Goal: Task Accomplishment & Management: Manage account settings

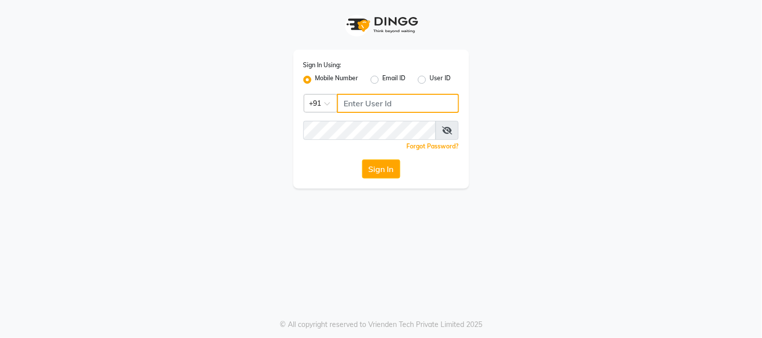
click at [353, 103] on input "Username" at bounding box center [398, 103] width 122 height 19
type input "9513435435"
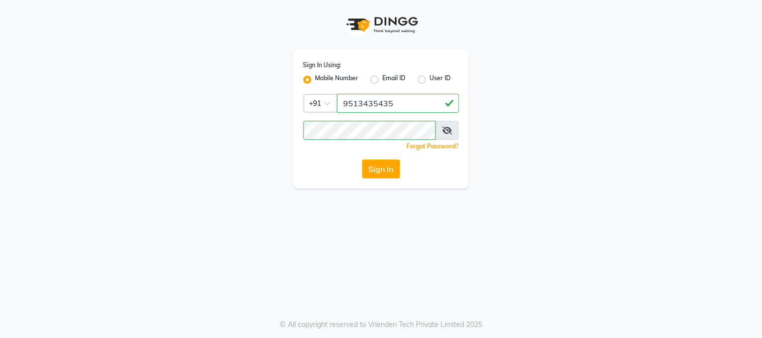
click at [383, 172] on button "Sign In" at bounding box center [381, 169] width 38 height 19
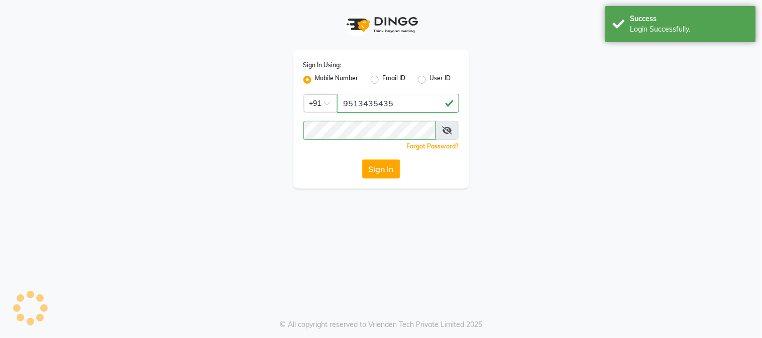
select select "5019"
select select "service"
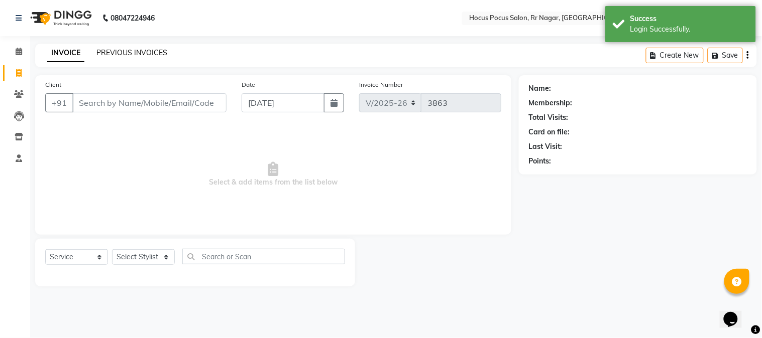
click at [137, 49] on link "PREVIOUS INVOICES" at bounding box center [131, 52] width 71 height 9
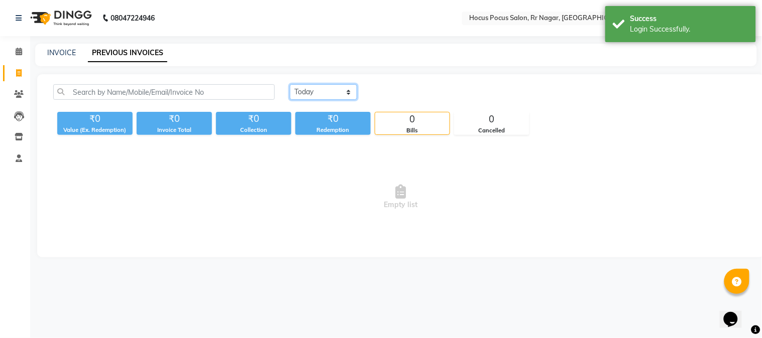
click at [348, 92] on select "[DATE] [DATE] Custom Range" at bounding box center [323, 92] width 67 height 16
select select "[DATE]"
click at [290, 84] on select "[DATE] [DATE] Custom Range" at bounding box center [323, 92] width 67 height 16
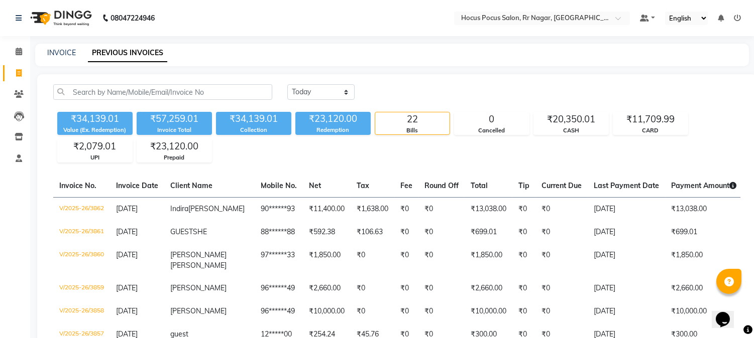
click at [66, 44] on div "INVOICE PREVIOUS INVOICES" at bounding box center [391, 55] width 713 height 23
click at [64, 52] on link "INVOICE" at bounding box center [61, 52] width 29 height 9
select select "service"
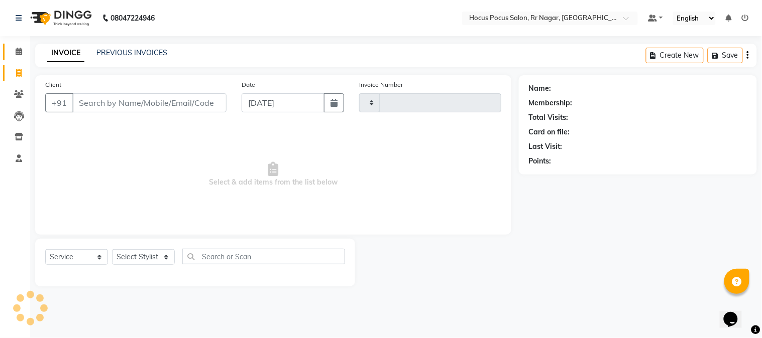
type input "3863"
select select "5019"
click at [17, 48] on icon at bounding box center [19, 52] width 7 height 8
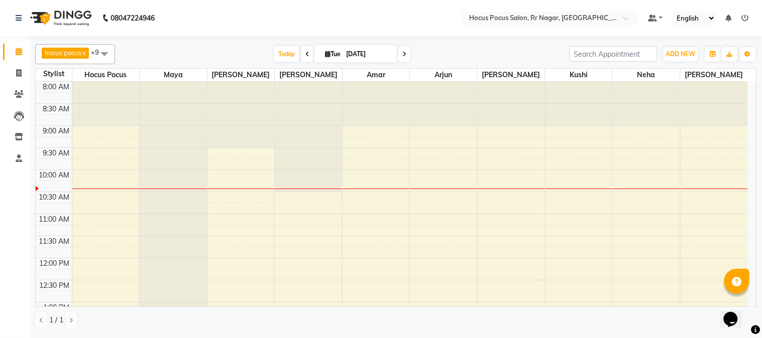
click at [308, 54] on span at bounding box center [307, 54] width 12 height 16
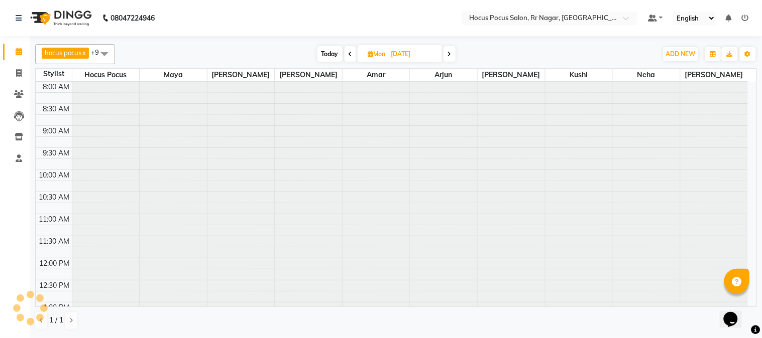
type input "[DATE]"
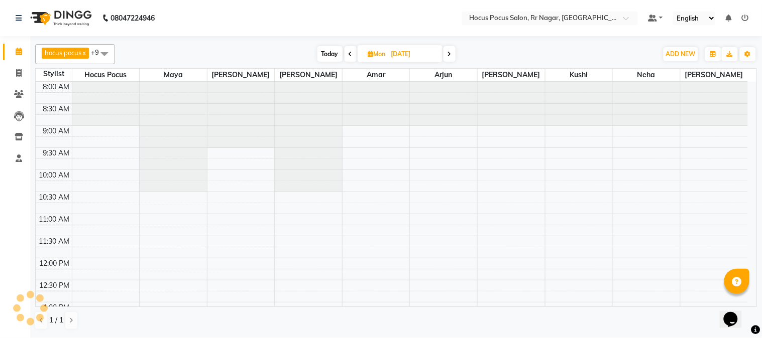
scroll to position [89, 0]
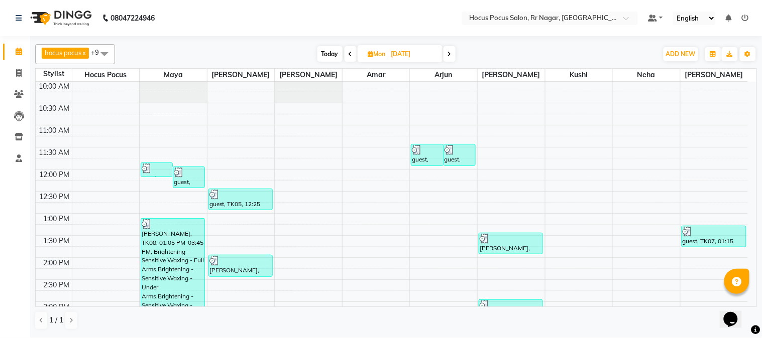
click at [98, 48] on span at bounding box center [104, 53] width 20 height 19
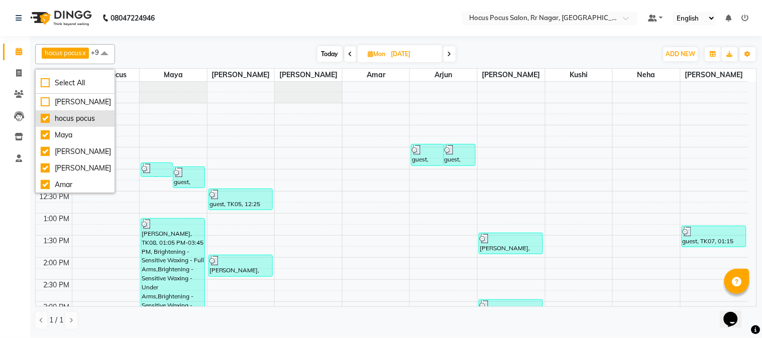
click at [43, 118] on div "hocus pocus" at bounding box center [75, 118] width 69 height 11
checkbox input "false"
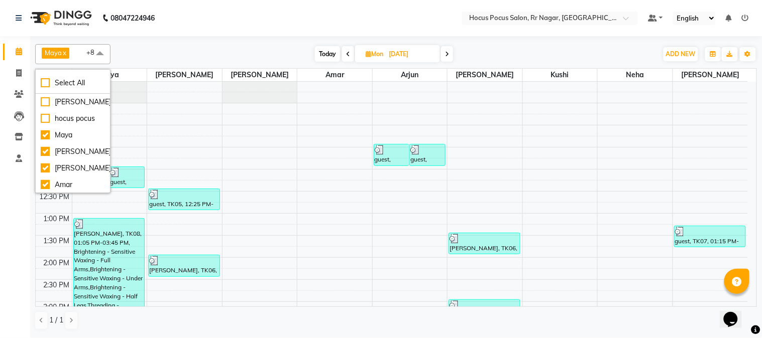
click at [53, 53] on span "Maya" at bounding box center [53, 53] width 17 height 8
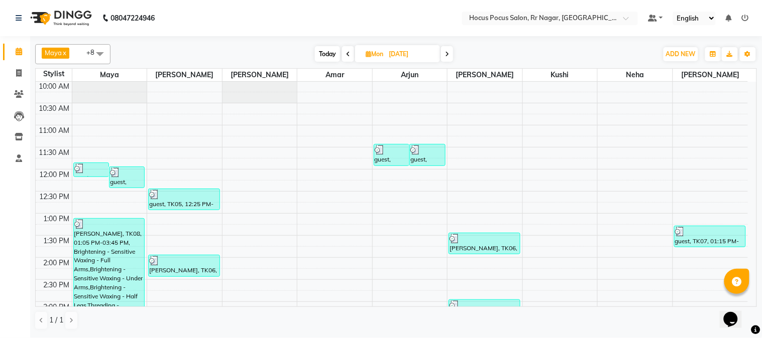
click at [99, 54] on span at bounding box center [100, 53] width 20 height 19
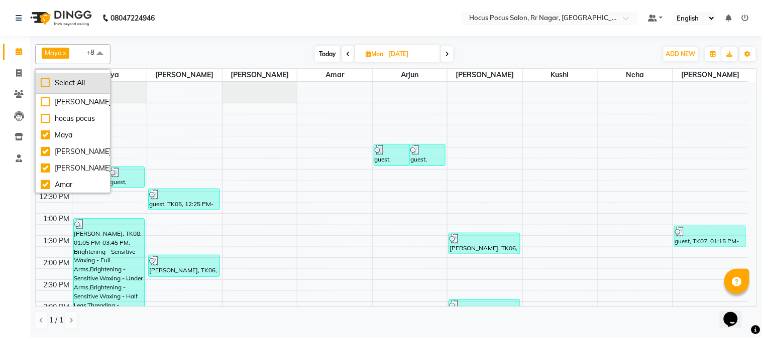
click at [48, 82] on div "Select All" at bounding box center [73, 83] width 64 height 11
checkbox input "true"
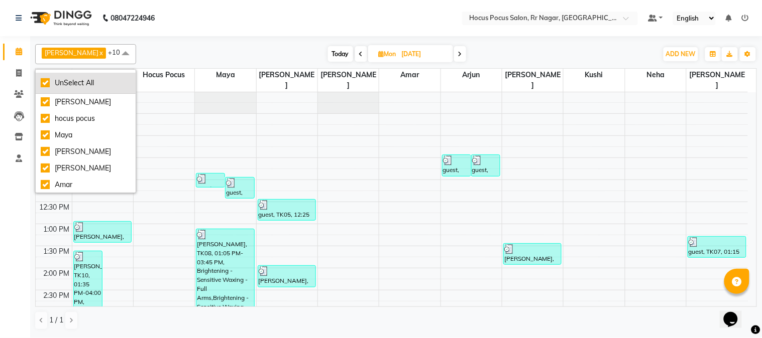
click at [47, 82] on div "UnSelect All" at bounding box center [86, 83] width 90 height 11
checkbox input "false"
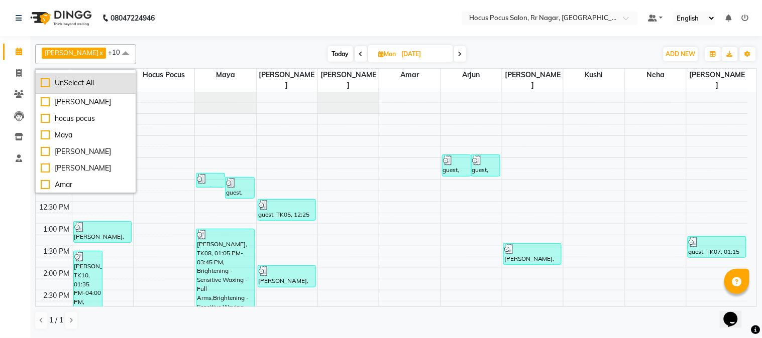
checkbox input "false"
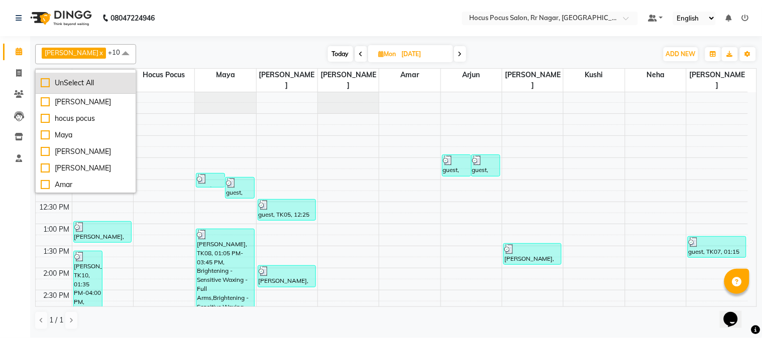
checkbox input "false"
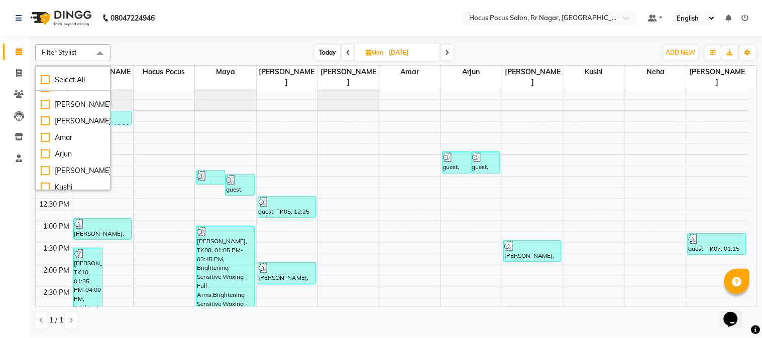
scroll to position [67, 0]
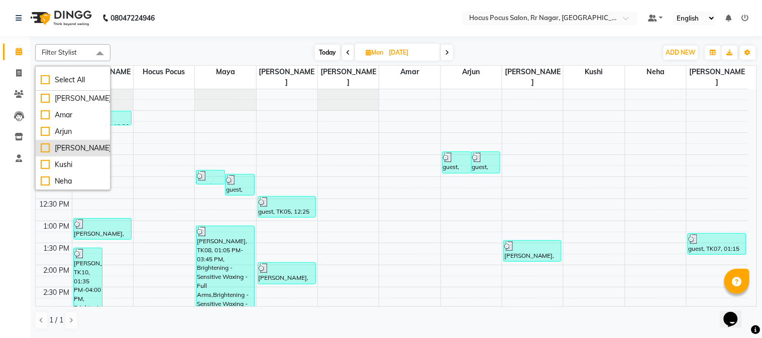
click at [39, 144] on li "[PERSON_NAME]" at bounding box center [73, 148] width 74 height 17
checkbox input "true"
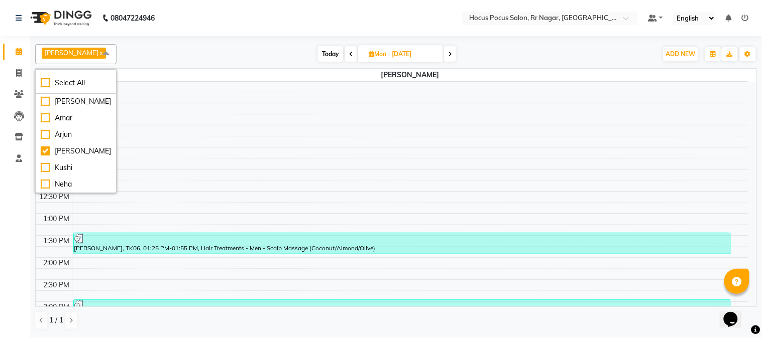
click at [747, 302] on div "Opens Chat This icon Opens the chat window." at bounding box center [735, 302] width 24 height 0
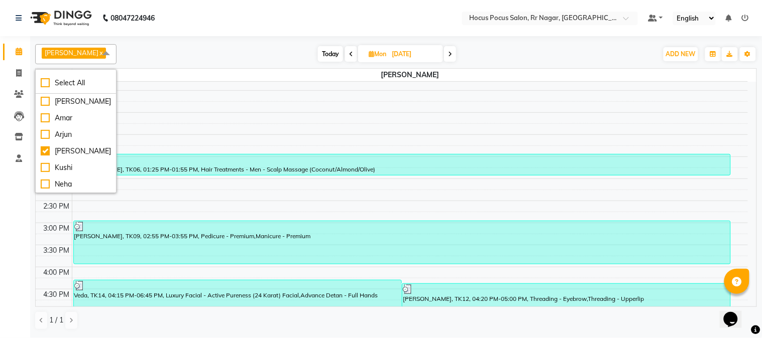
scroll to position [178, 0]
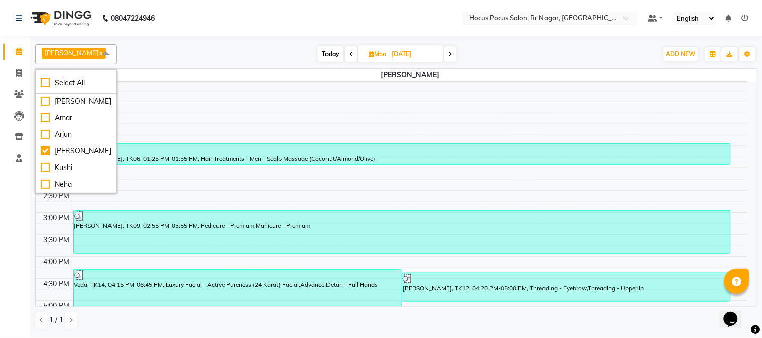
click at [746, 302] on div "Opens Chat This icon Opens the chat window." at bounding box center [735, 302] width 24 height 0
drag, startPoint x: 746, startPoint y: 298, endPoint x: 713, endPoint y: 310, distance: 35.0
click html "Opens Chat This icon Opens the chat window."
click at [747, 302] on div "Opens Chat This icon Opens the chat window." at bounding box center [735, 302] width 24 height 0
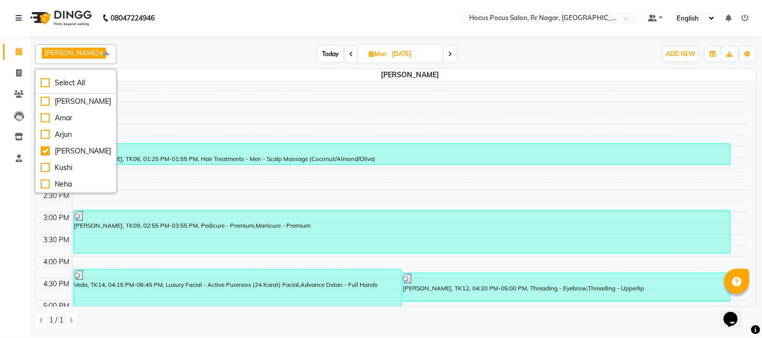
drag, startPoint x: 750, startPoint y: 299, endPoint x: 1471, endPoint y: 592, distance: 778.5
click html "Opens Chat This icon Opens the chat window."
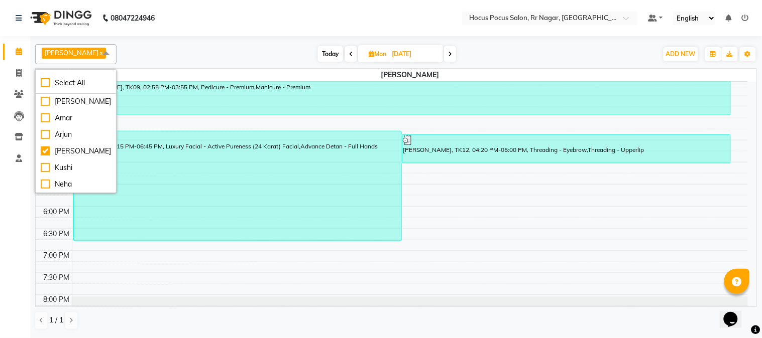
scroll to position [351, 0]
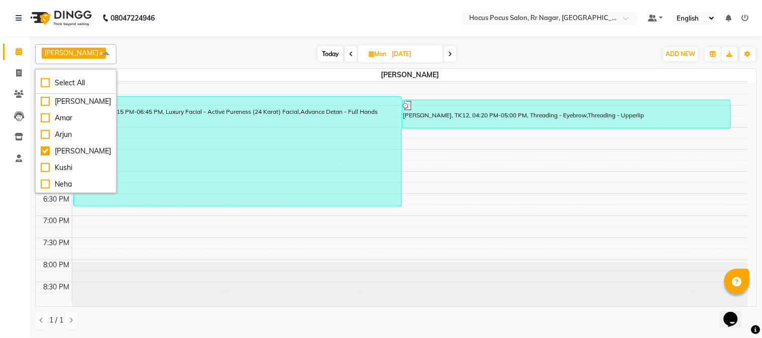
click at [747, 302] on div "Opens Chat This icon Opens the chat window." at bounding box center [735, 302] width 24 height 0
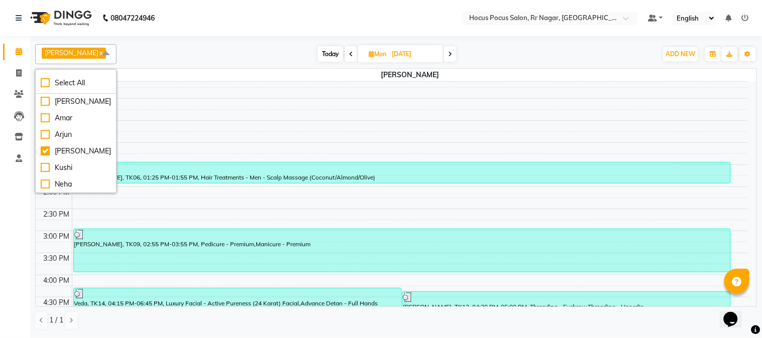
scroll to position [150, 0]
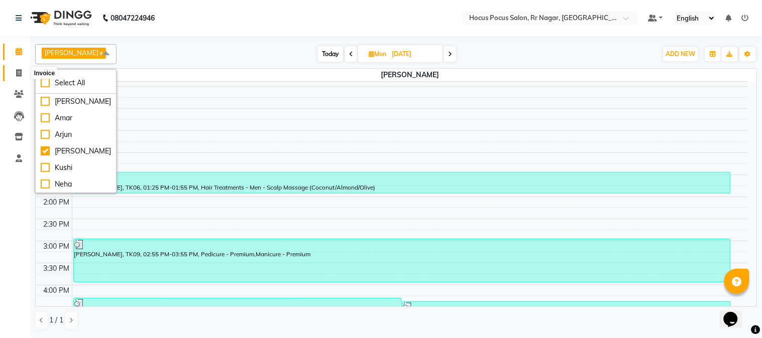
click at [17, 69] on icon at bounding box center [19, 73] width 6 height 8
select select "5019"
select select "service"
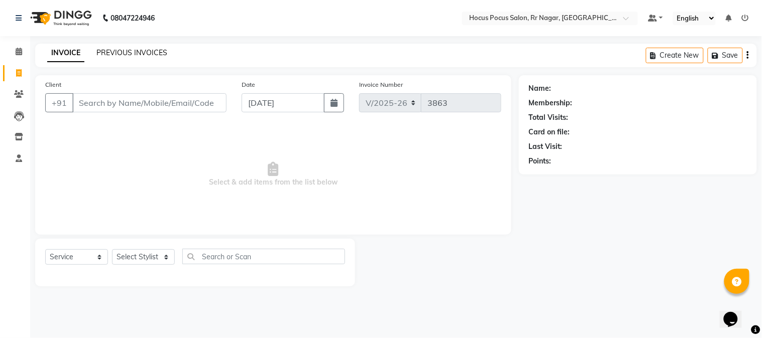
click at [111, 52] on link "PREVIOUS INVOICES" at bounding box center [131, 52] width 71 height 9
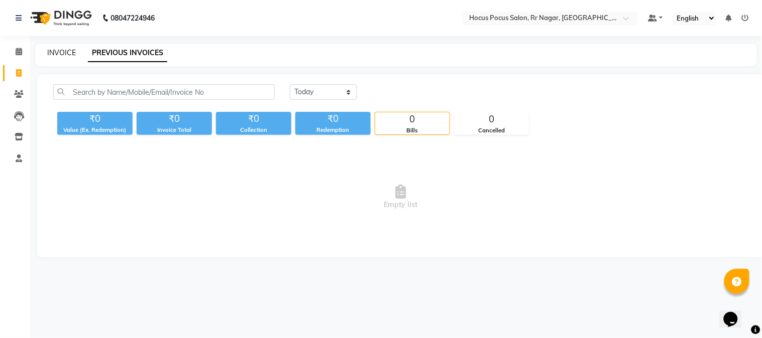
click at [71, 51] on link "INVOICE" at bounding box center [61, 52] width 29 height 9
select select "5019"
select select "service"
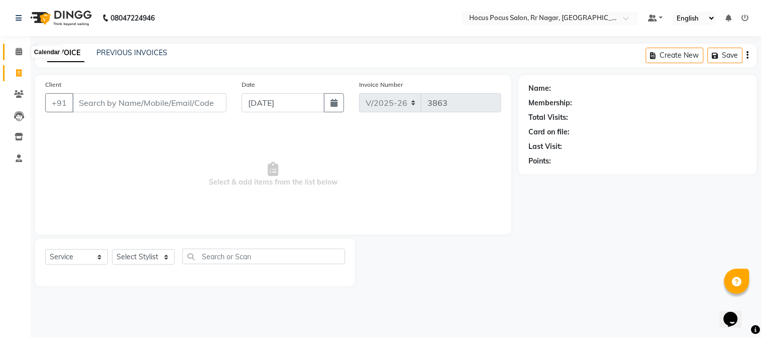
click at [17, 49] on icon at bounding box center [19, 52] width 7 height 8
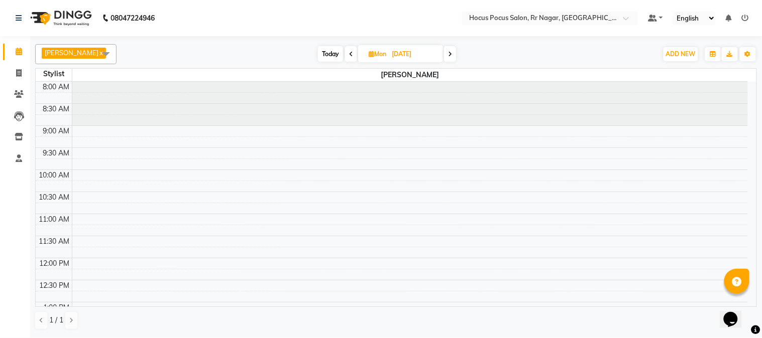
click at [345, 52] on span at bounding box center [351, 54] width 12 height 16
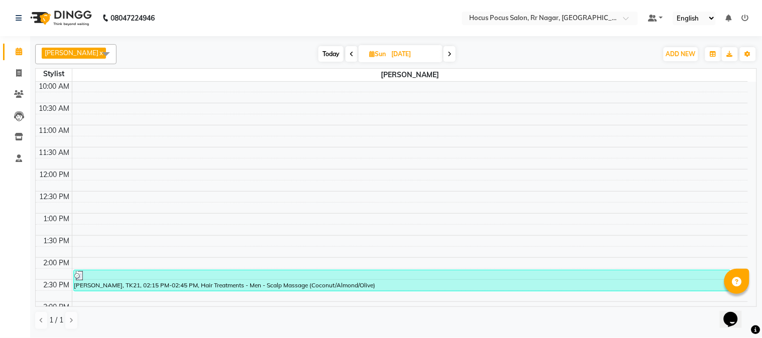
click at [747, 302] on div "Opens Chat This icon Opens the chat window." at bounding box center [735, 302] width 24 height 0
click html "Opens Chat This icon Opens the chat window."
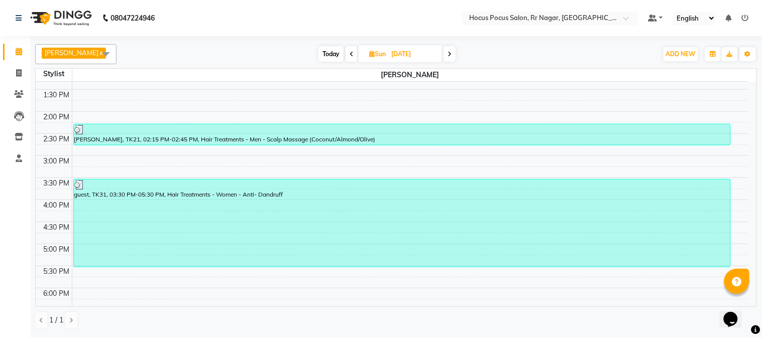
scroll to position [243, 0]
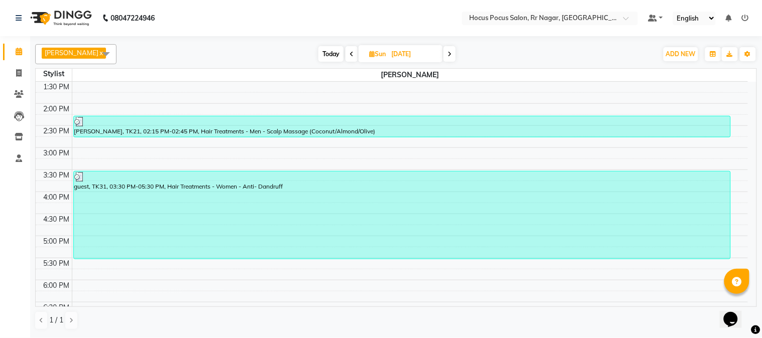
click at [448, 51] on icon at bounding box center [449, 54] width 4 height 6
type input "[DATE]"
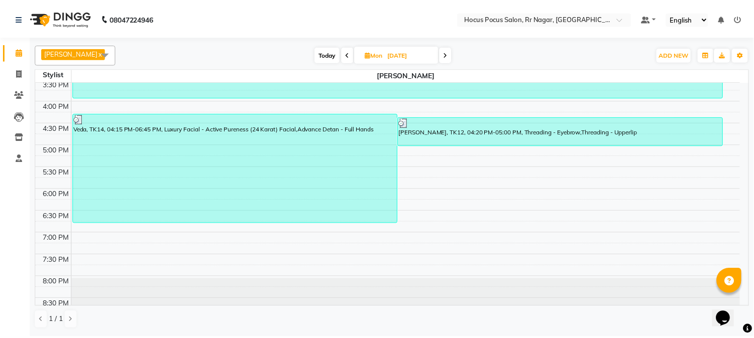
scroll to position [351, 0]
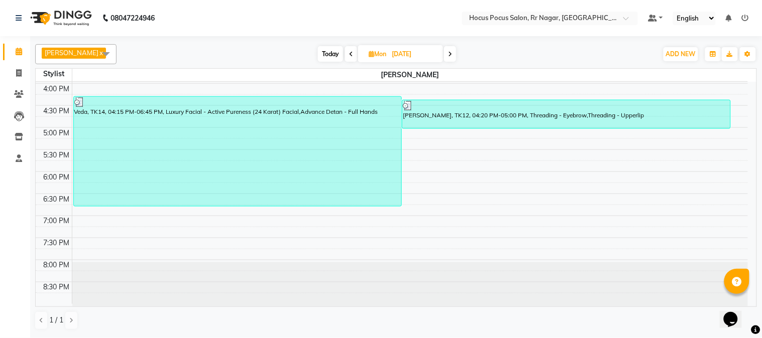
drag, startPoint x: 750, startPoint y: 194, endPoint x: 14, endPoint y: 4, distance: 760.1
click at [14, 71] on span at bounding box center [19, 74] width 18 height 12
select select "service"
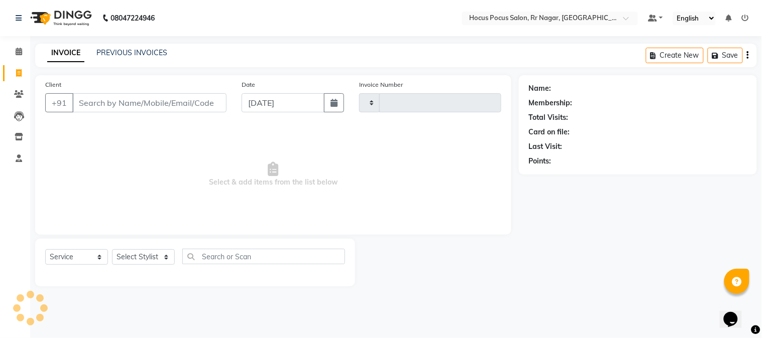
type input "3863"
select select "5019"
click at [106, 48] on link "PREVIOUS INVOICES" at bounding box center [131, 52] width 71 height 9
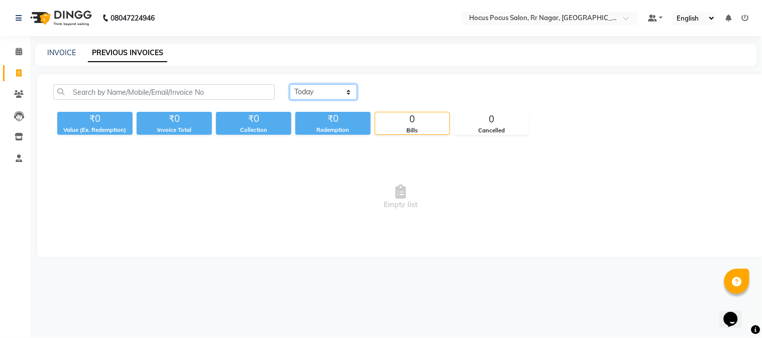
click at [339, 93] on select "[DATE] [DATE] Custom Range" at bounding box center [323, 92] width 67 height 16
click at [290, 84] on select "[DATE] [DATE] Custom Range" at bounding box center [323, 92] width 67 height 16
click at [339, 90] on select "[DATE] [DATE] Custom Range" at bounding box center [323, 92] width 67 height 16
select select "[DATE]"
click at [290, 84] on select "[DATE] [DATE] Custom Range" at bounding box center [323, 92] width 67 height 16
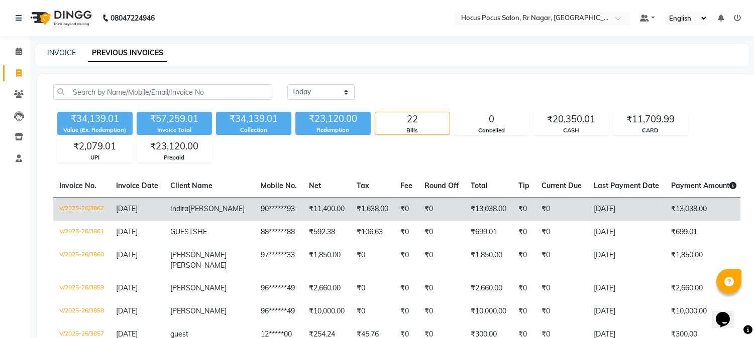
click at [255, 208] on td "90******93" at bounding box center [279, 209] width 48 height 24
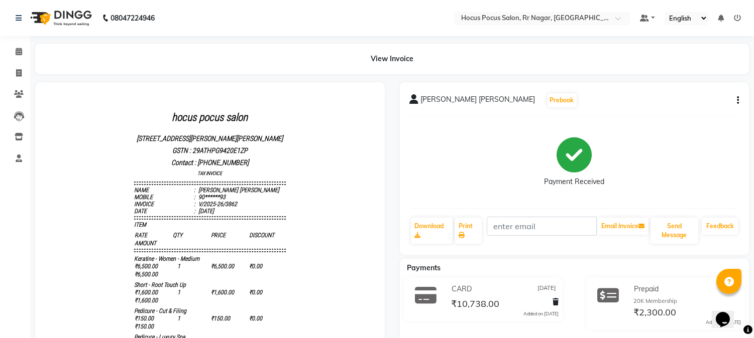
click at [737, 100] on icon "button" at bounding box center [738, 100] width 2 height 1
click at [694, 89] on div "Edit Invoice" at bounding box center [699, 94] width 46 height 13
select select "service"
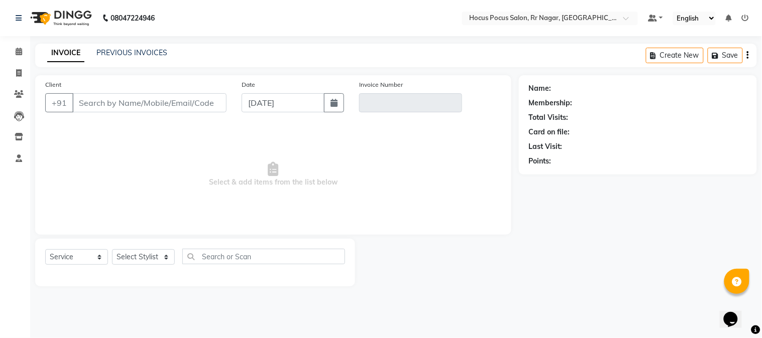
type input "90******93"
type input "V/2025-26/3862"
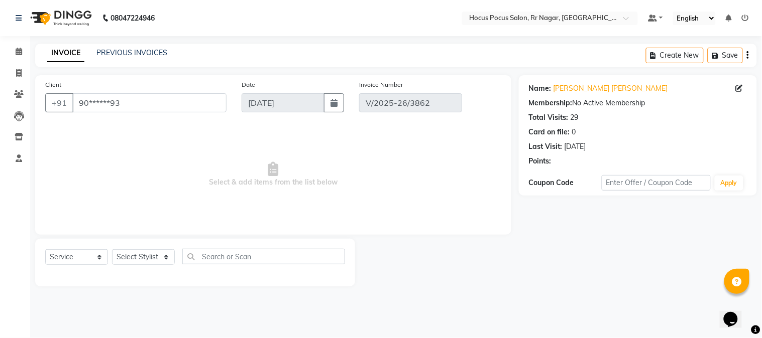
type input "[DATE]"
select select "select"
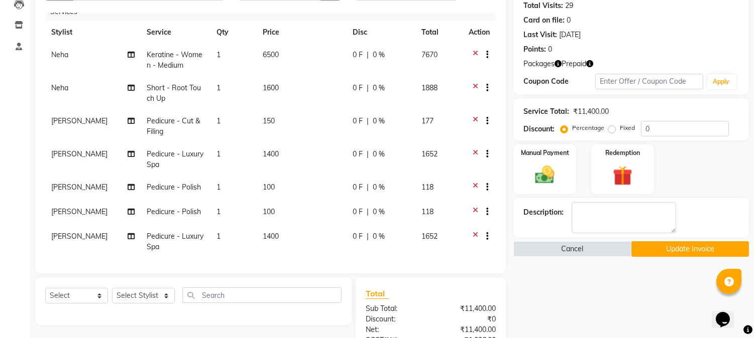
scroll to position [119, 0]
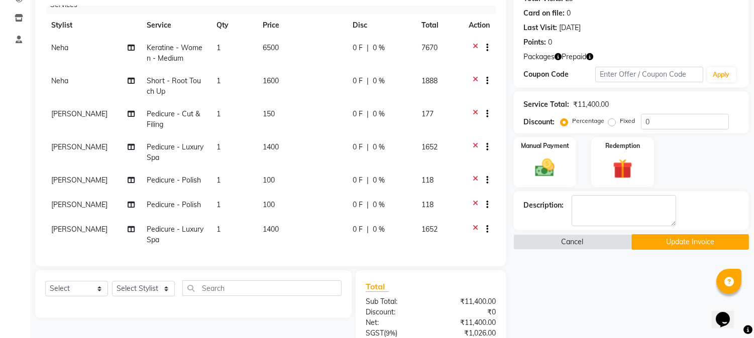
click at [661, 247] on button "Update Invoice" at bounding box center [689, 242] width 117 height 16
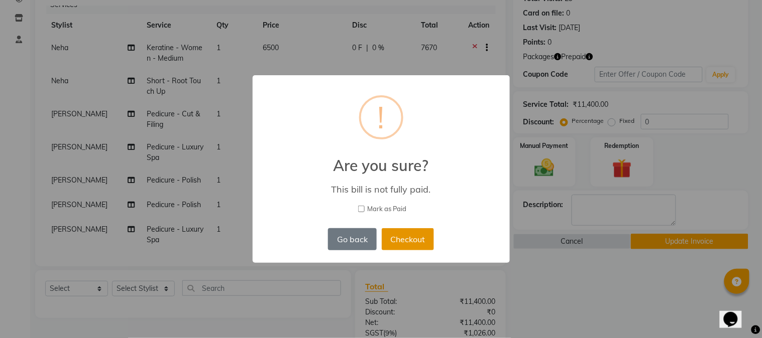
click at [400, 233] on button "Checkout" at bounding box center [408, 239] width 52 height 22
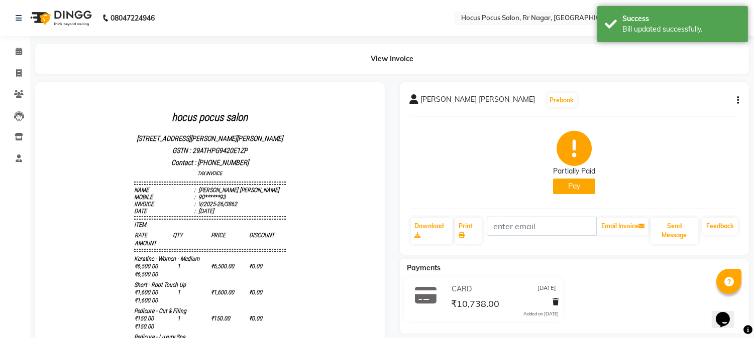
click at [736, 98] on button "button" at bounding box center [736, 100] width 6 height 11
click at [572, 187] on button "Pay" at bounding box center [574, 187] width 42 height 16
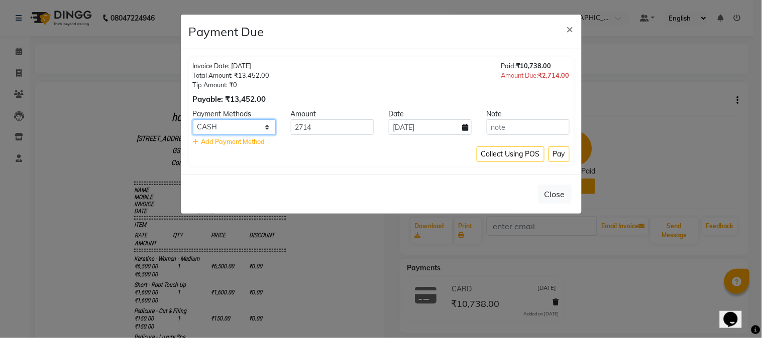
click at [267, 129] on select "CASH UPI CARD" at bounding box center [234, 127] width 83 height 16
select select "2"
click at [193, 119] on select "CASH UPI CARD" at bounding box center [234, 127] width 83 height 16
click at [558, 154] on button "Pay" at bounding box center [558, 155] width 21 height 16
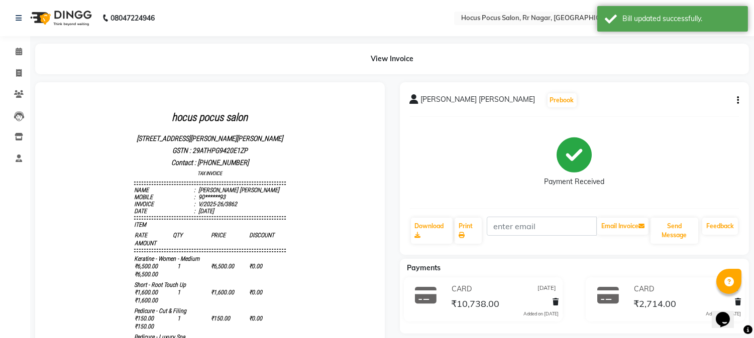
click at [739, 302] on div "Opens Chat This icon Opens the chat window." at bounding box center [727, 302] width 24 height 0
click html "Opens Chat This icon Opens the chat window."
click at [600, 300] on icon at bounding box center [608, 295] width 22 height 19
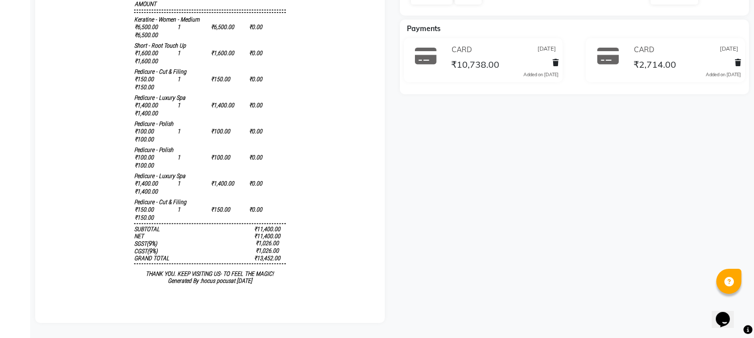
scroll to position [247, 0]
click at [736, 59] on icon at bounding box center [738, 62] width 6 height 7
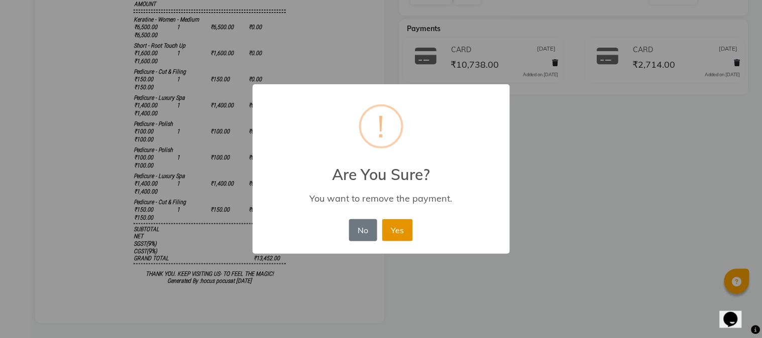
click at [400, 227] on button "Yes" at bounding box center [397, 230] width 31 height 22
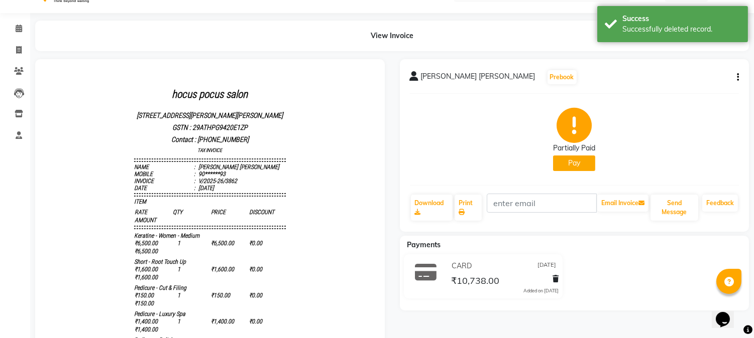
scroll to position [16, 0]
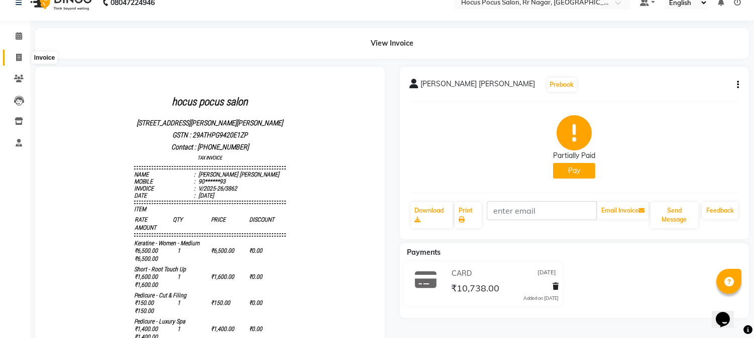
click at [17, 57] on icon at bounding box center [19, 58] width 6 height 8
select select "5019"
select select "service"
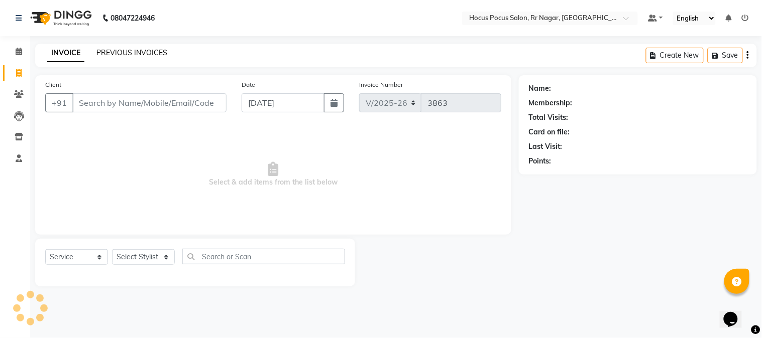
click at [111, 55] on link "PREVIOUS INVOICES" at bounding box center [131, 52] width 71 height 9
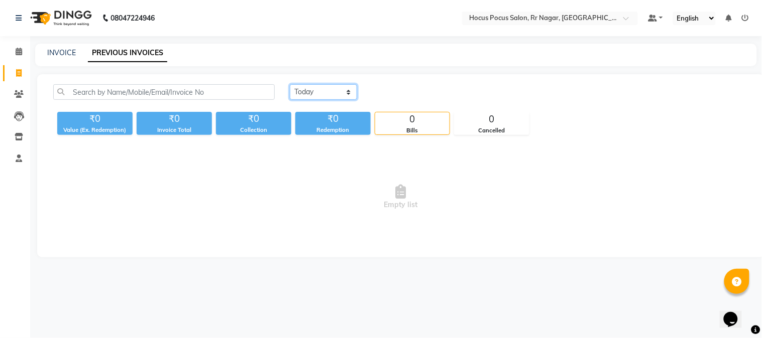
click at [345, 97] on select "[DATE] [DATE] Custom Range" at bounding box center [323, 92] width 67 height 16
select select "[DATE]"
click at [290, 84] on select "[DATE] [DATE] Custom Range" at bounding box center [323, 92] width 67 height 16
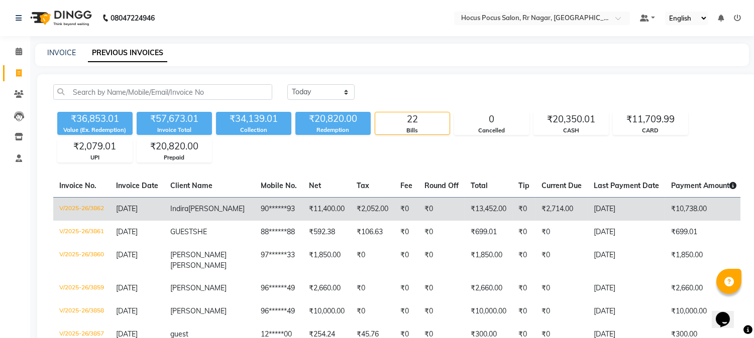
click at [550, 202] on td "₹2,714.00" at bounding box center [561, 209] width 52 height 24
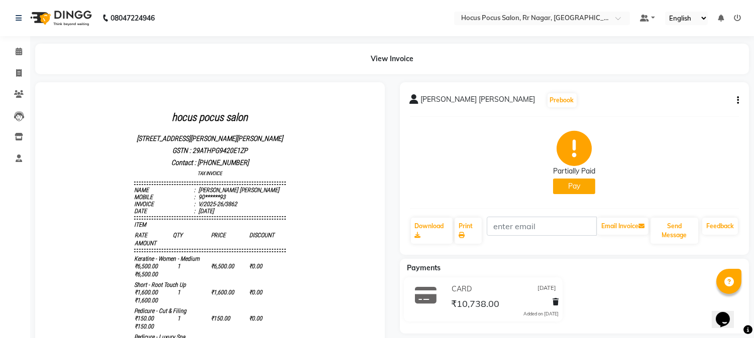
click at [737, 100] on icon "button" at bounding box center [738, 100] width 2 height 1
click at [698, 92] on div "Edit Invoice" at bounding box center [699, 94] width 46 height 13
select select "service"
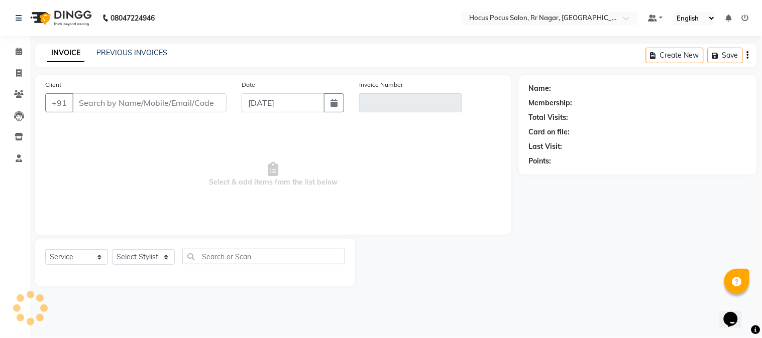
type input "90******93"
type input "V/2025-26/3862"
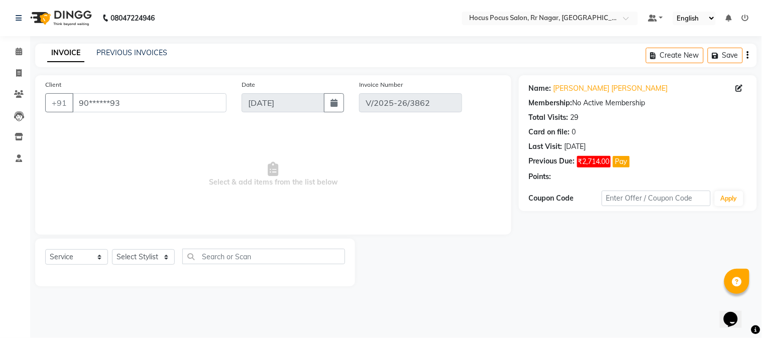
type input "[DATE]"
select select "select"
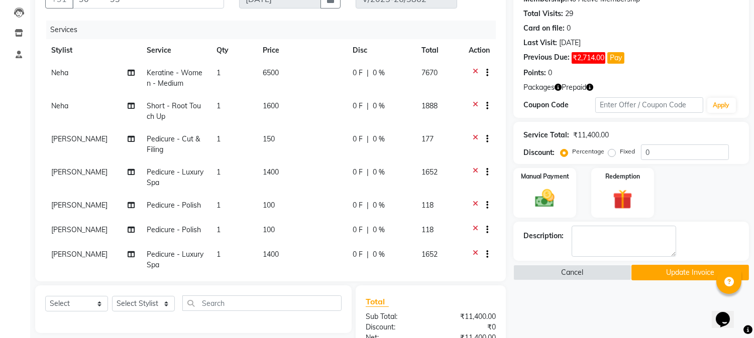
scroll to position [134, 0]
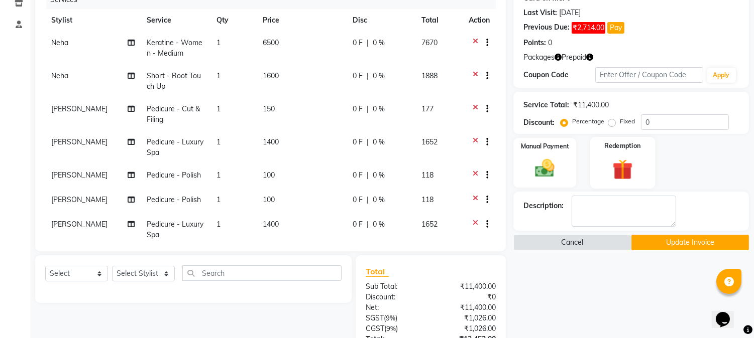
click at [616, 162] on img at bounding box center [622, 169] width 33 height 25
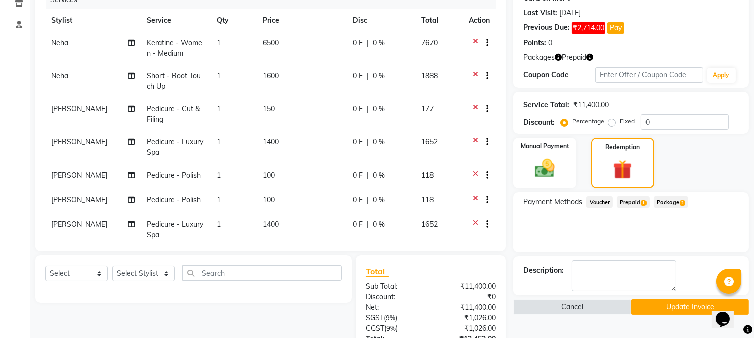
click at [626, 199] on span "Prepaid 1" at bounding box center [633, 202] width 33 height 12
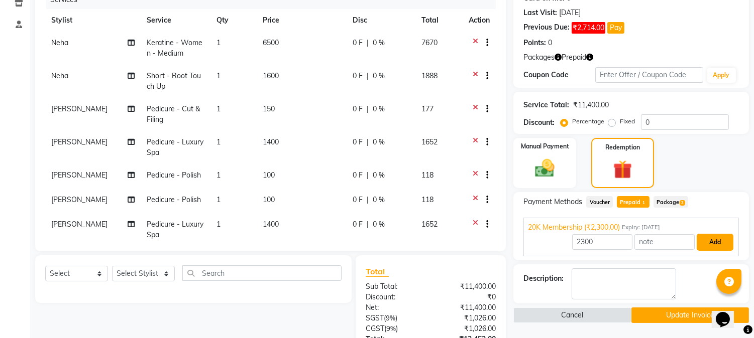
click at [715, 243] on button "Add" at bounding box center [714, 242] width 37 height 17
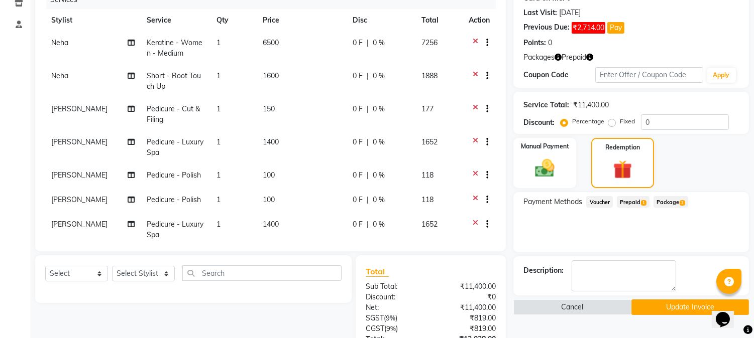
click at [680, 307] on button "Update Invoice" at bounding box center [689, 308] width 117 height 16
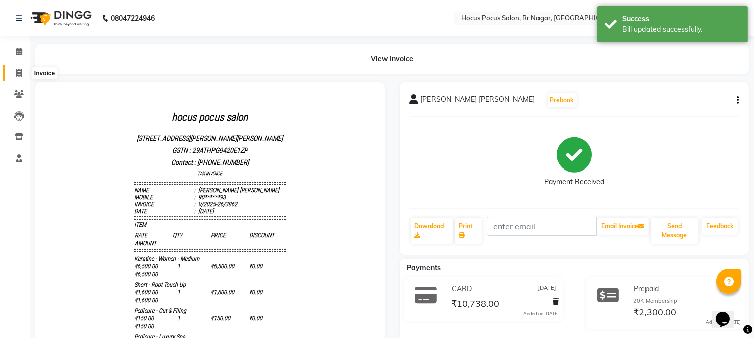
click at [10, 76] on span at bounding box center [19, 74] width 18 height 12
select select "service"
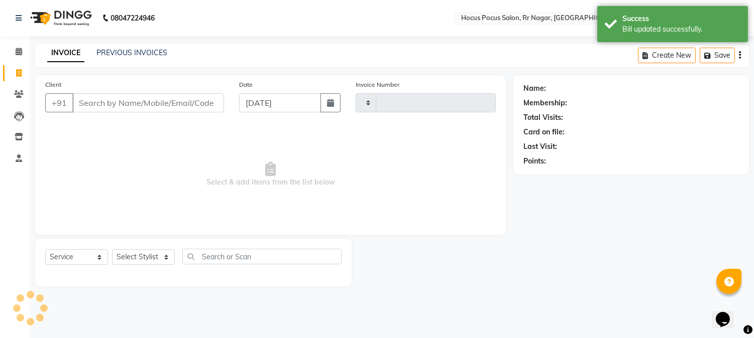
type input "3863"
select select "5019"
click at [111, 52] on link "PREVIOUS INVOICES" at bounding box center [131, 52] width 71 height 9
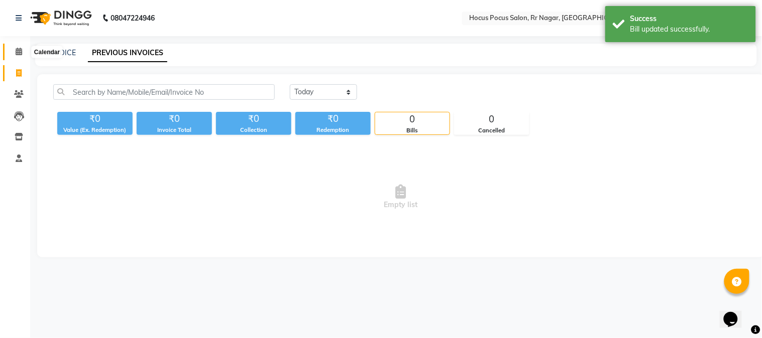
click at [21, 50] on icon at bounding box center [19, 52] width 7 height 8
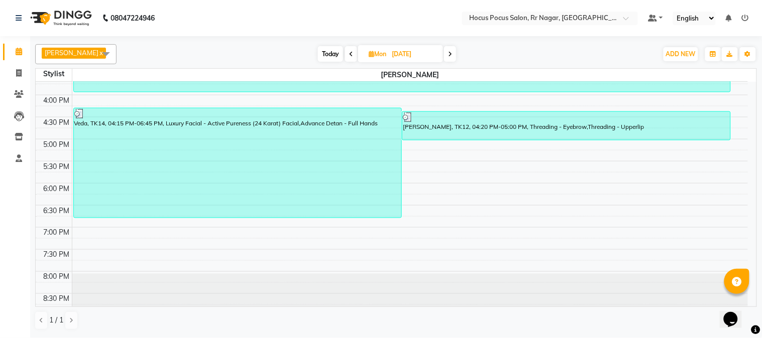
scroll to position [351, 0]
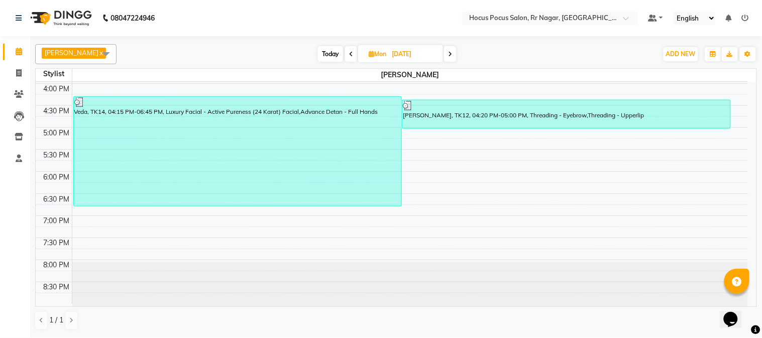
click at [106, 53] on span at bounding box center [106, 53] width 20 height 19
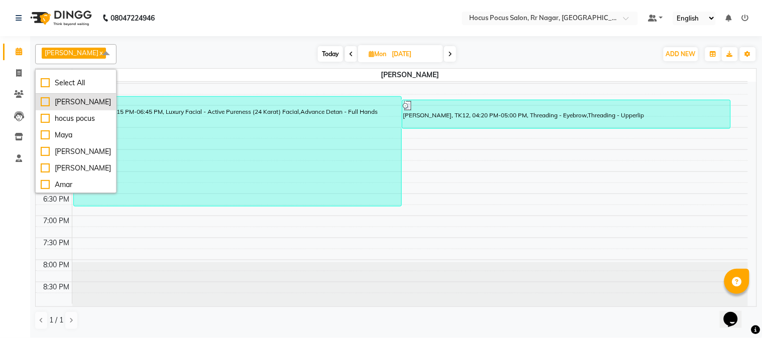
click at [44, 99] on div "[PERSON_NAME]" at bounding box center [76, 102] width 70 height 11
checkbox input "true"
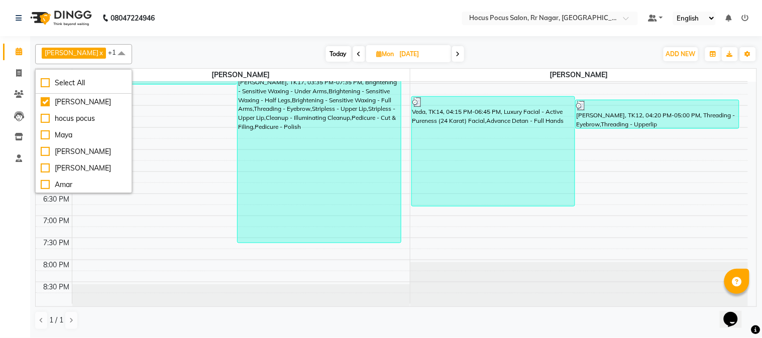
click at [162, 44] on div "[PERSON_NAME] x +1 Select All [PERSON_NAME] hocus pocus Maya [PERSON_NAME] [PER…" at bounding box center [395, 54] width 721 height 20
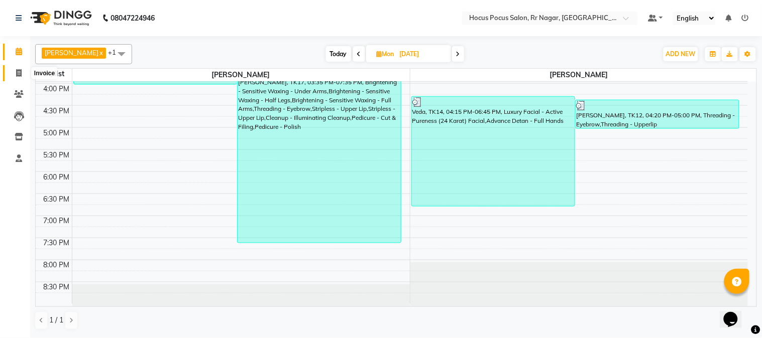
click at [17, 73] on icon at bounding box center [19, 73] width 6 height 8
select select "service"
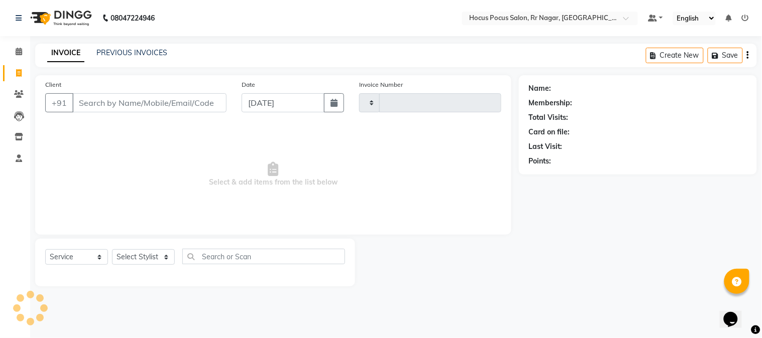
type input "3863"
select select "5019"
click at [111, 51] on link "PREVIOUS INVOICES" at bounding box center [131, 52] width 71 height 9
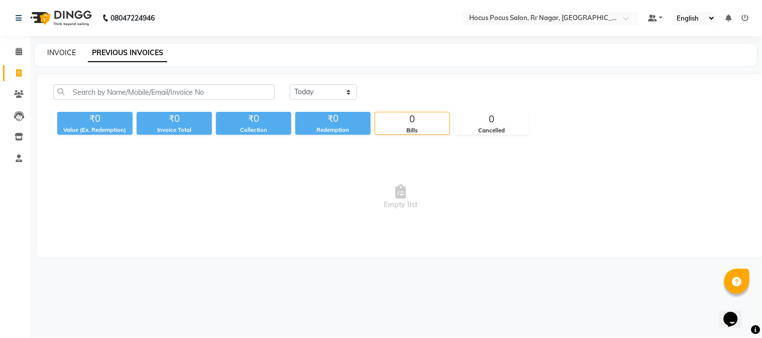
click at [61, 54] on link "INVOICE" at bounding box center [61, 52] width 29 height 9
select select "5019"
select select "service"
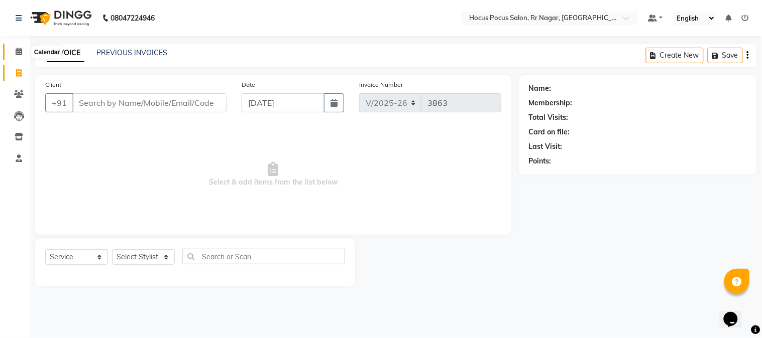
click at [19, 50] on icon at bounding box center [19, 52] width 7 height 8
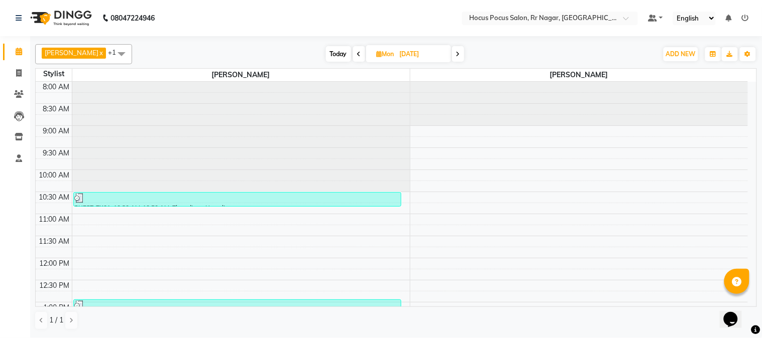
click at [452, 47] on span at bounding box center [458, 54] width 12 height 16
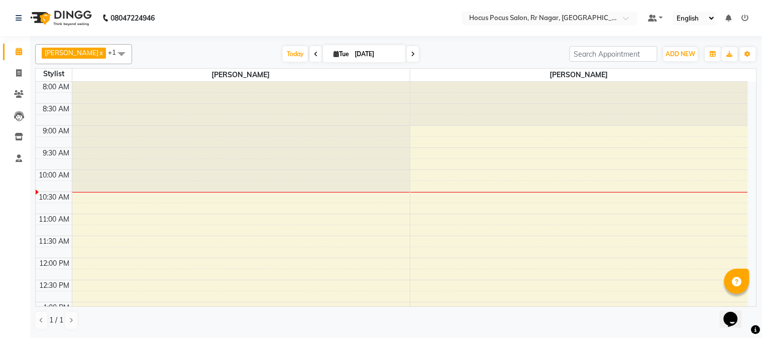
scroll to position [89, 0]
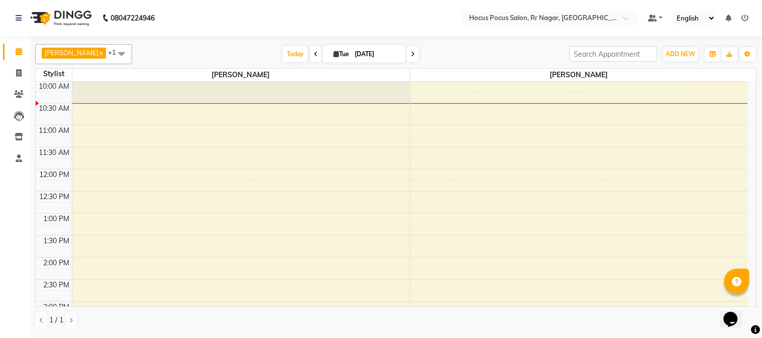
click at [310, 50] on span at bounding box center [316, 54] width 12 height 16
type input "[DATE]"
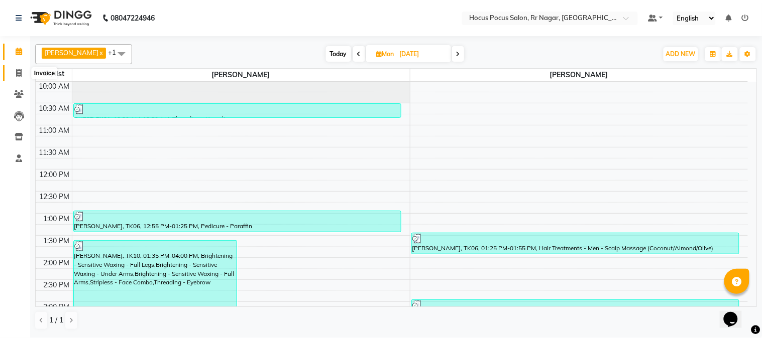
click at [14, 69] on span at bounding box center [19, 74] width 18 height 12
select select "5019"
select select "service"
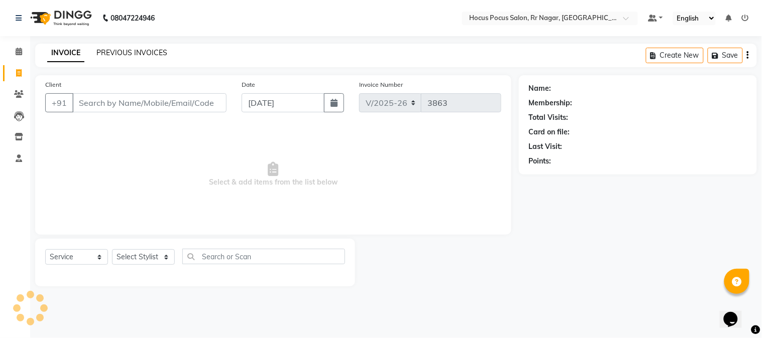
click at [106, 51] on link "PREVIOUS INVOICES" at bounding box center [131, 52] width 71 height 9
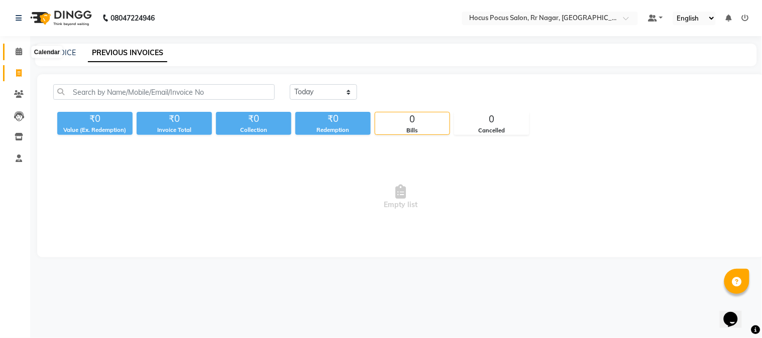
click at [18, 48] on icon at bounding box center [19, 52] width 7 height 8
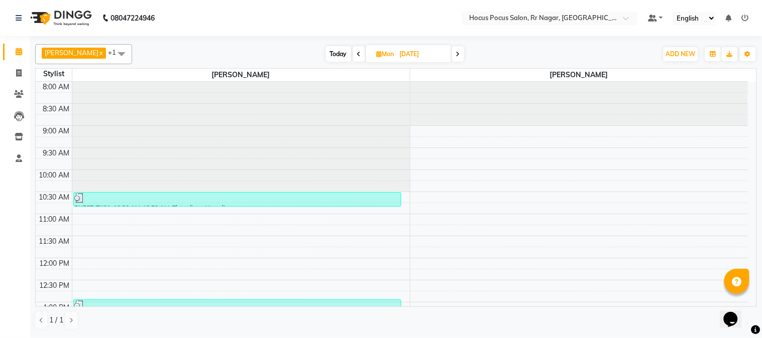
click at [111, 49] on span at bounding box center [121, 53] width 20 height 19
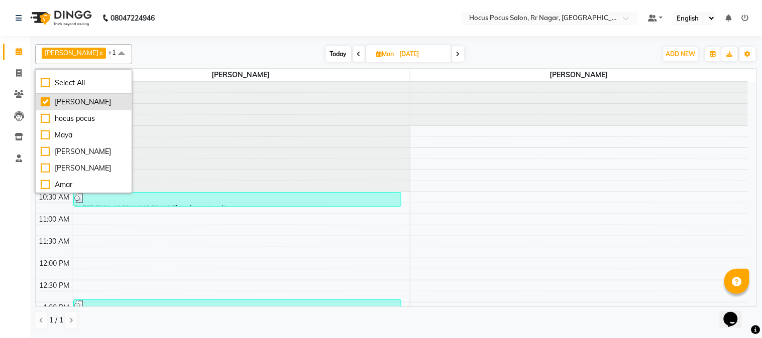
click at [44, 99] on div "[PERSON_NAME]" at bounding box center [84, 102] width 86 height 11
checkbox input "false"
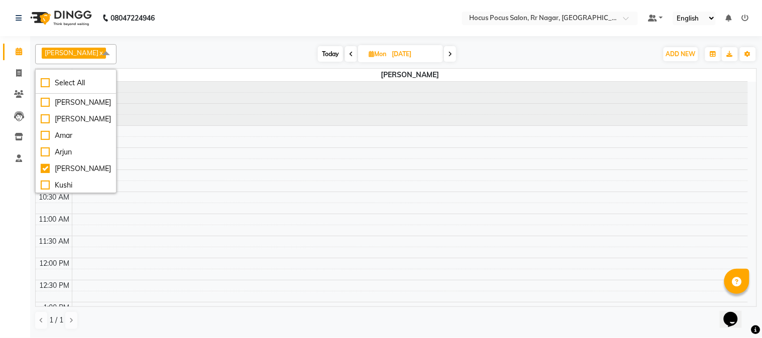
scroll to position [83, 0]
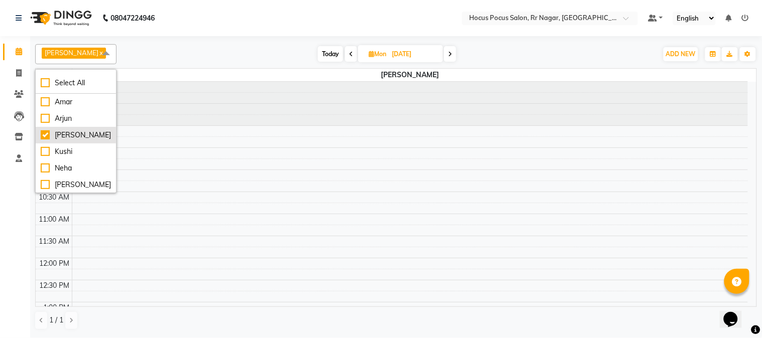
click at [44, 134] on div "[PERSON_NAME]" at bounding box center [76, 135] width 70 height 11
checkbox input "false"
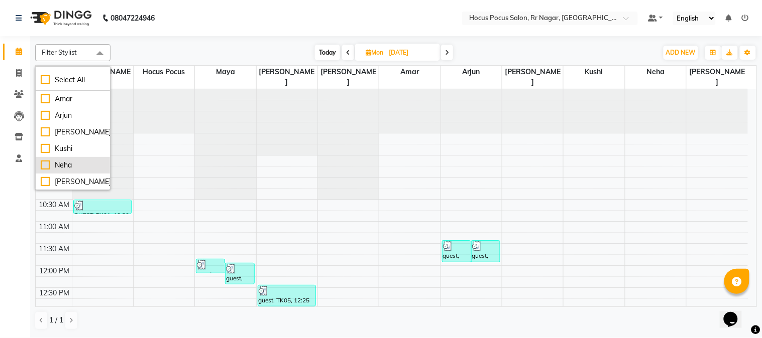
click at [42, 166] on div "Neha" at bounding box center [73, 165] width 64 height 11
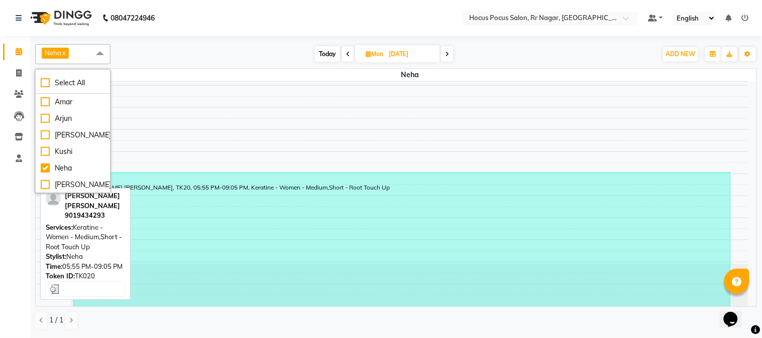
scroll to position [351, 0]
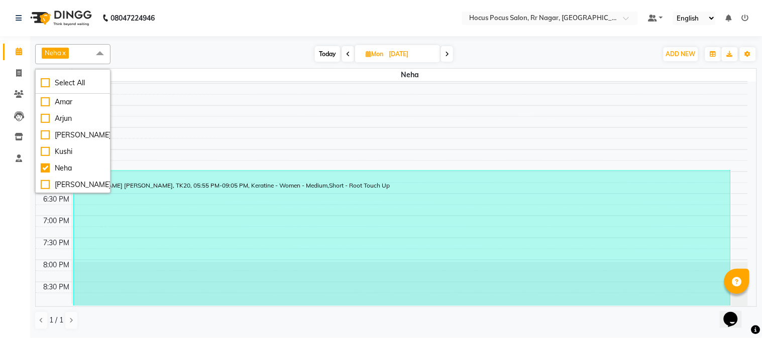
drag, startPoint x: 750, startPoint y: 298, endPoint x: 744, endPoint y: 286, distance: 13.5
click html "Opens Chat This icon Opens the chat window."
click at [42, 166] on div "Neha" at bounding box center [73, 168] width 64 height 11
checkbox input "false"
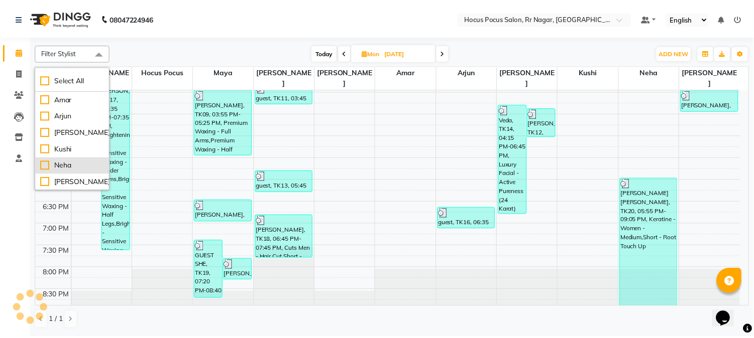
scroll to position [348, 0]
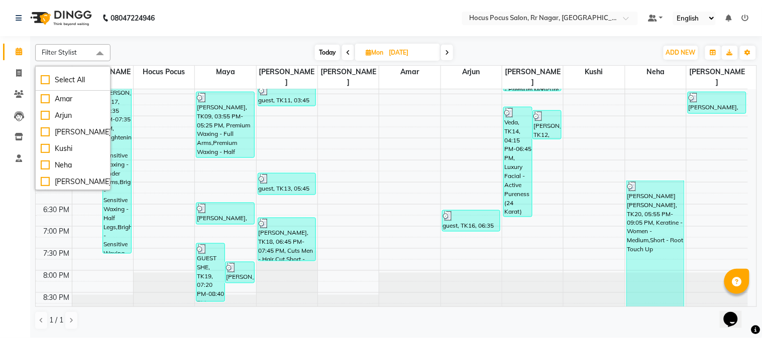
click at [21, 182] on div "Calendar Invoice Clients Leads Inventory Staff Completed InProgress Upcoming Dr…" at bounding box center [68, 176] width 136 height 295
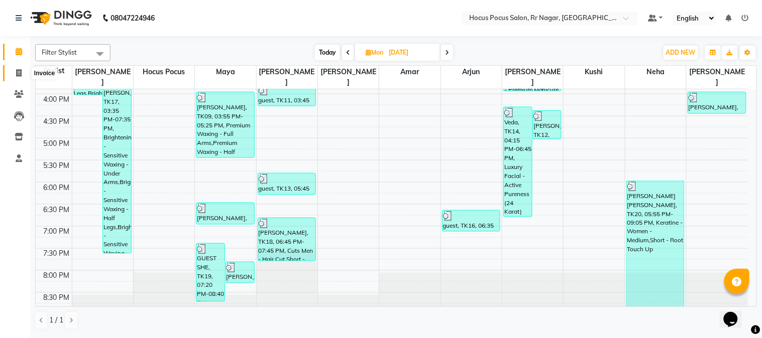
click at [19, 71] on icon at bounding box center [19, 73] width 6 height 8
select select "service"
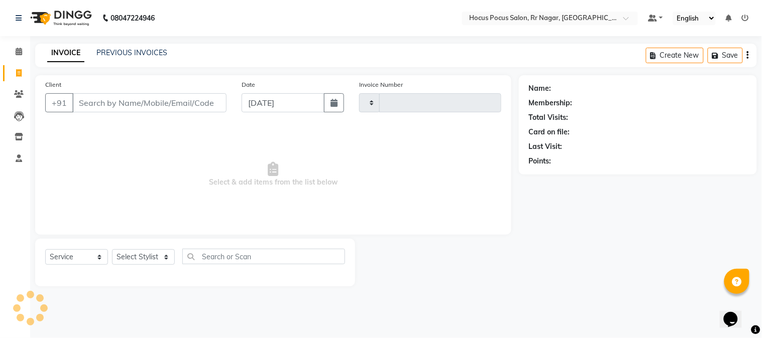
type input "3863"
select select "5019"
click at [118, 56] on link "PREVIOUS INVOICES" at bounding box center [131, 52] width 71 height 9
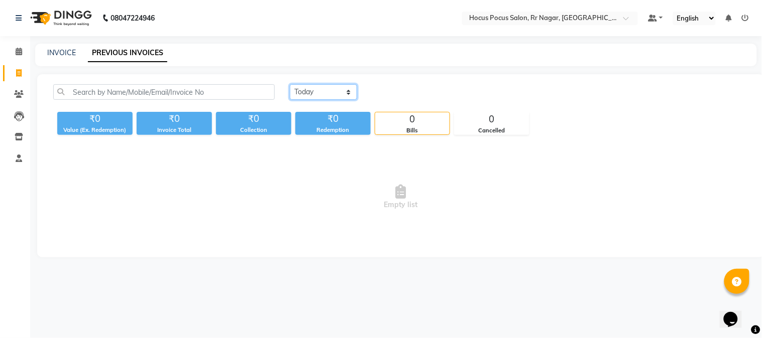
click at [349, 97] on select "[DATE] [DATE] Custom Range" at bounding box center [323, 92] width 67 height 16
select select "[DATE]"
click at [290, 84] on select "[DATE] [DATE] Custom Range" at bounding box center [323, 92] width 67 height 16
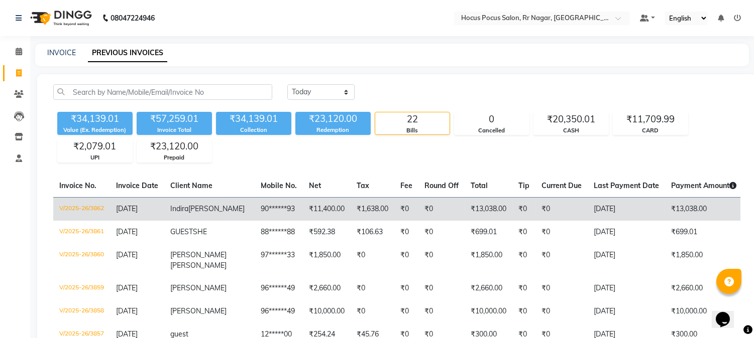
click at [199, 205] on span "[PERSON_NAME]" at bounding box center [216, 208] width 56 height 9
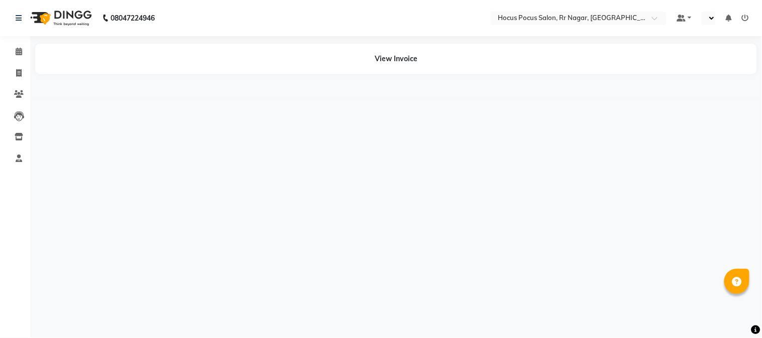
select select "en"
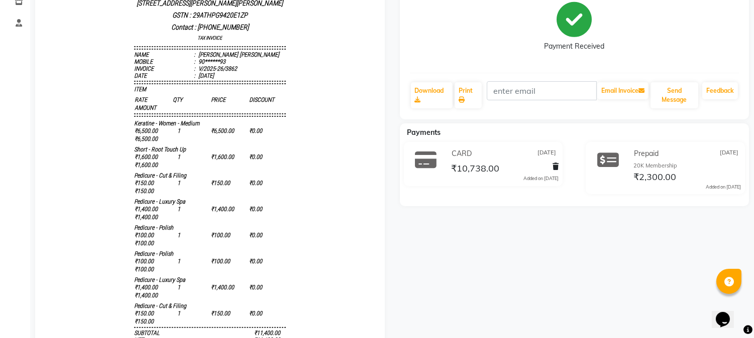
scroll to position [38, 0]
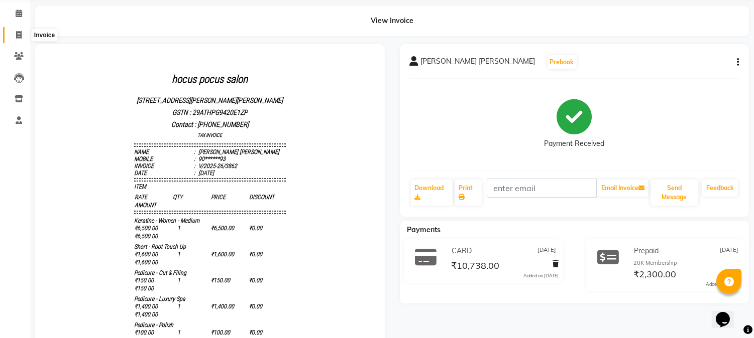
click at [17, 30] on span at bounding box center [19, 36] width 18 height 12
select select "service"
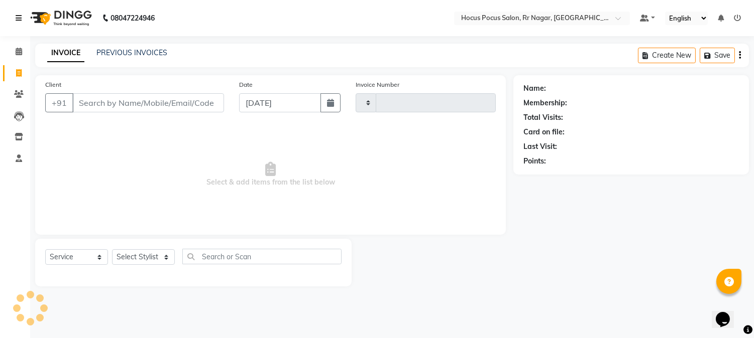
type input "3863"
select select "5019"
click at [19, 53] on icon at bounding box center [19, 52] width 7 height 8
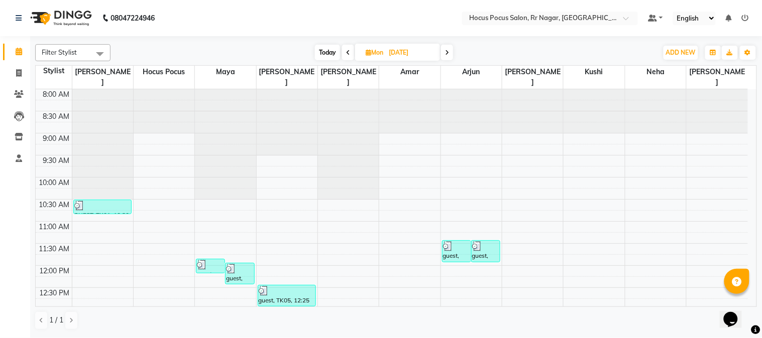
click at [747, 302] on div "Opens Chat This icon Opens the chat window." at bounding box center [735, 302] width 24 height 0
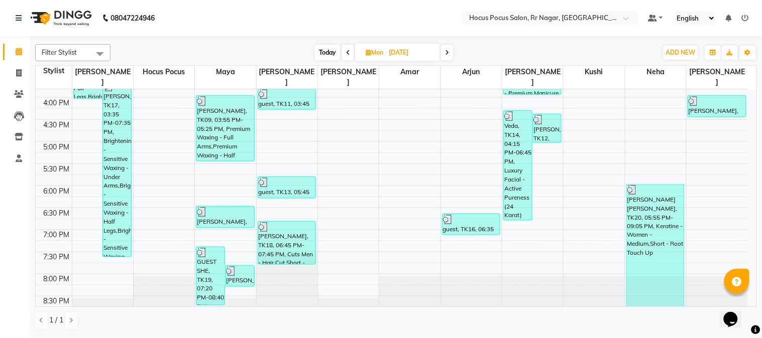
scroll to position [348, 0]
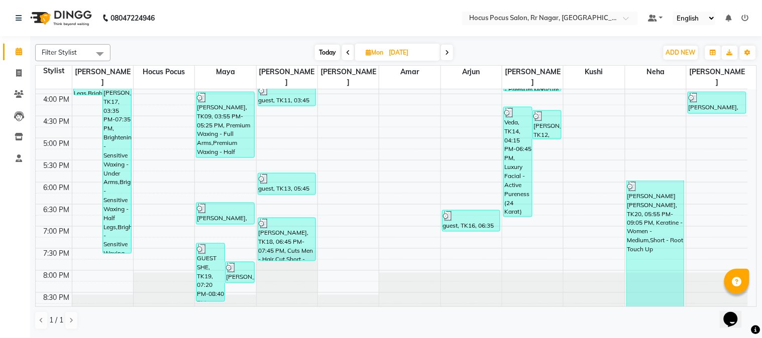
drag, startPoint x: 750, startPoint y: 272, endPoint x: 31, endPoint y: 0, distance: 769.2
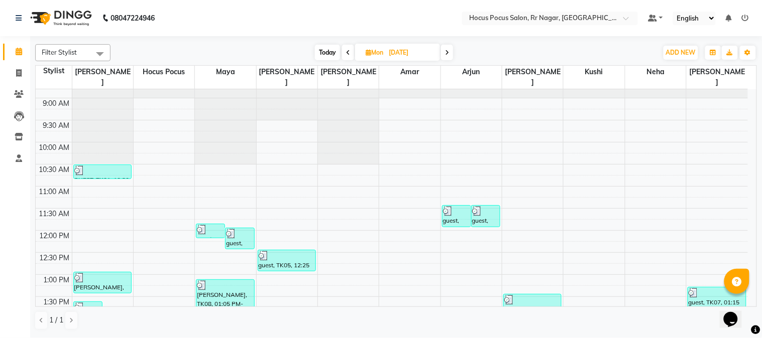
scroll to position [0, 0]
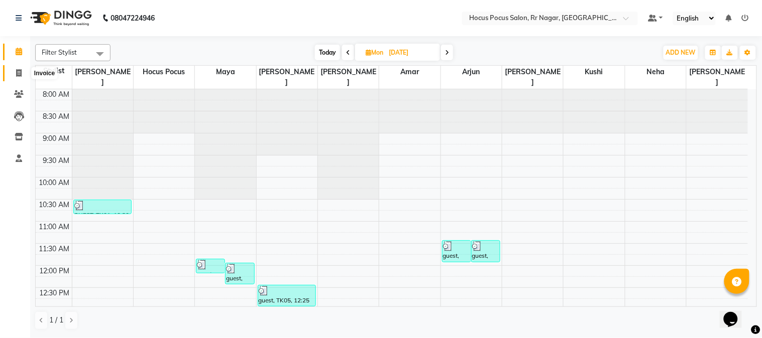
click at [17, 69] on icon at bounding box center [19, 73] width 6 height 8
select select "service"
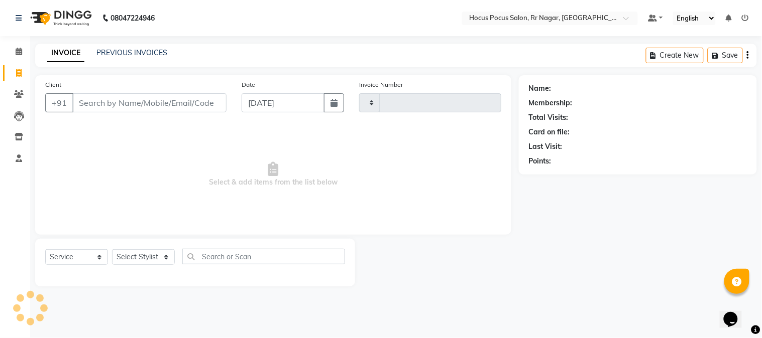
type input "3863"
select select "5019"
click at [118, 53] on link "PREVIOUS INVOICES" at bounding box center [131, 52] width 71 height 9
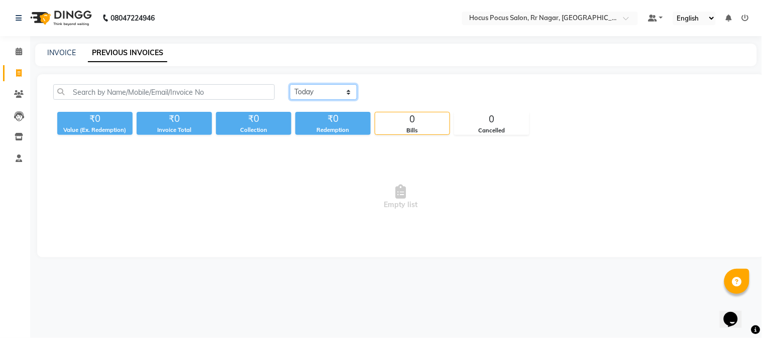
click at [353, 96] on select "[DATE] [DATE] Custom Range" at bounding box center [323, 92] width 67 height 16
select select "[DATE]"
click at [290, 84] on select "[DATE] [DATE] Custom Range" at bounding box center [323, 92] width 67 height 16
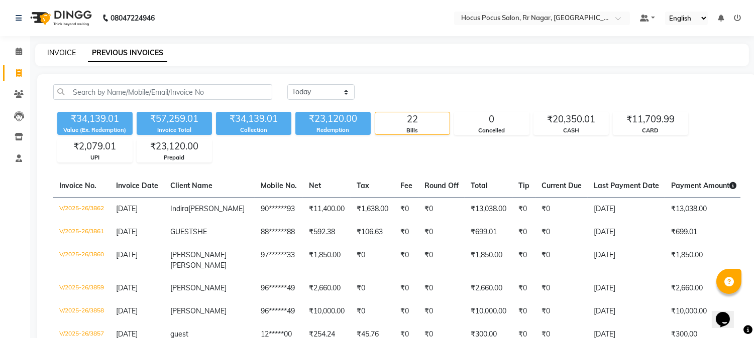
click at [49, 53] on link "INVOICE" at bounding box center [61, 52] width 29 height 9
select select "5019"
select select "service"
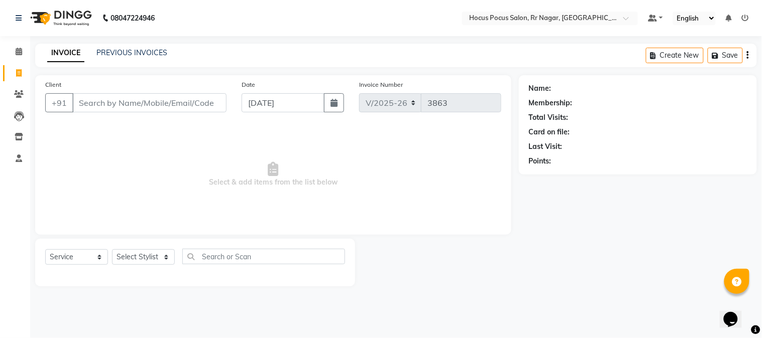
click at [759, 113] on div "Name: Membership: Total Visits: Card on file: Last Visit: Points:" at bounding box center [642, 180] width 246 height 211
